Goal: Information Seeking & Learning: Learn about a topic

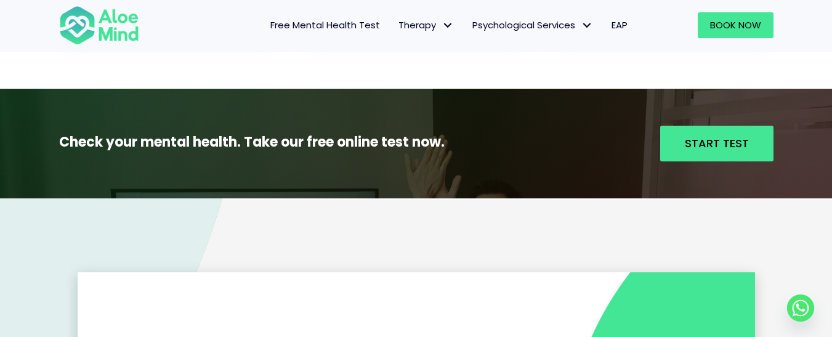
scroll to position [1296, 0]
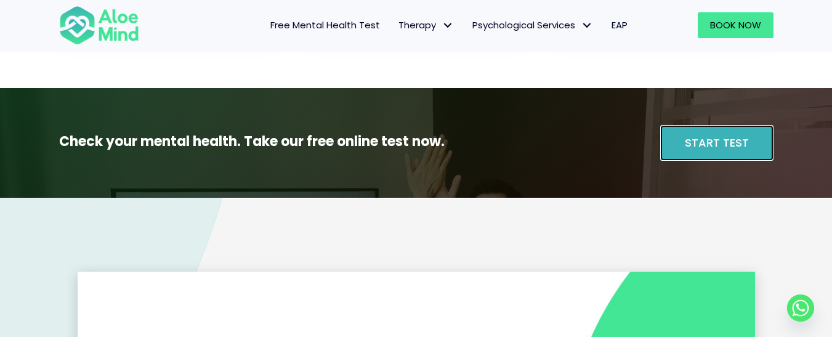
click at [695, 139] on span "Start Test" at bounding box center [717, 142] width 64 height 15
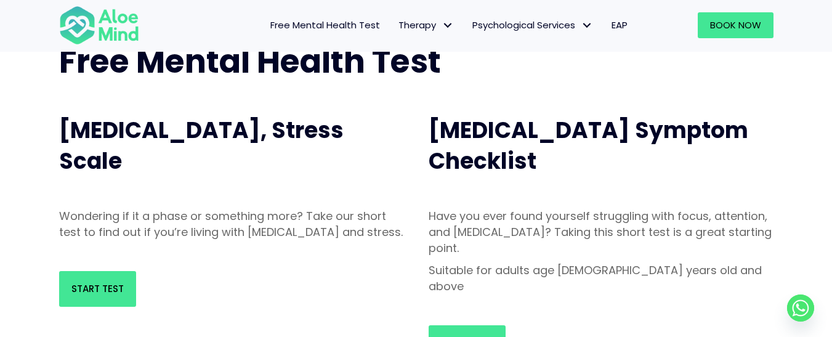
scroll to position [91, 0]
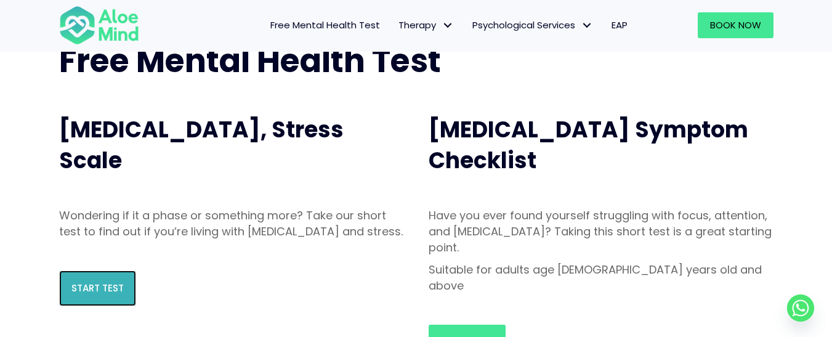
click at [83, 295] on span "Start Test" at bounding box center [97, 288] width 52 height 13
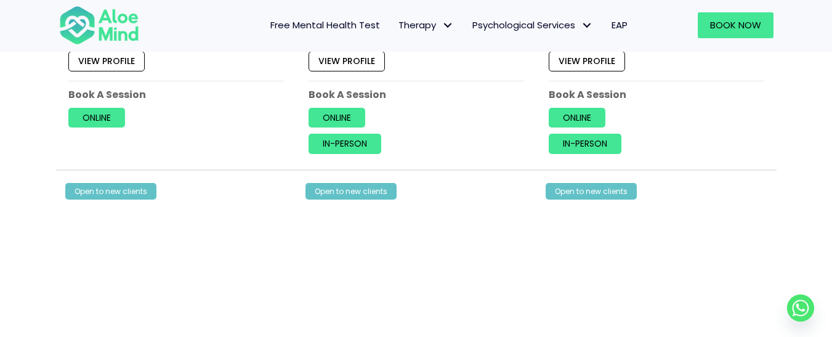
scroll to position [2814, 0]
